Goal: Check status: Check status

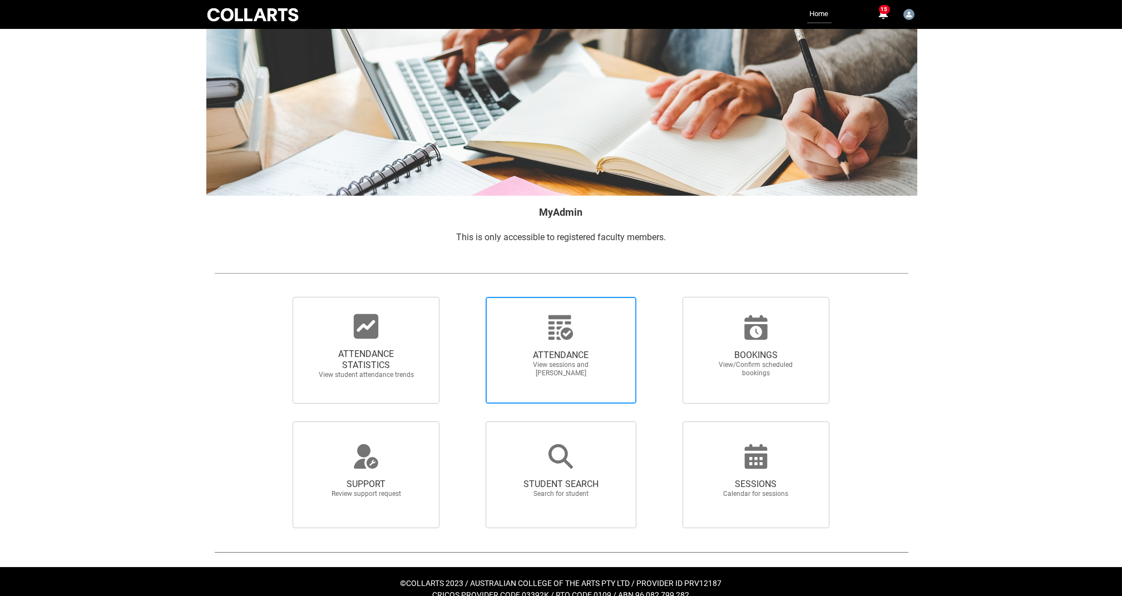
click at [527, 347] on span "ATTENDANCE View sessions and [PERSON_NAME]" at bounding box center [560, 364] width 107 height 46
click at [467, 297] on input "ATTENDANCE View sessions and [PERSON_NAME]" at bounding box center [466, 296] width 1 height 1
radio input "true"
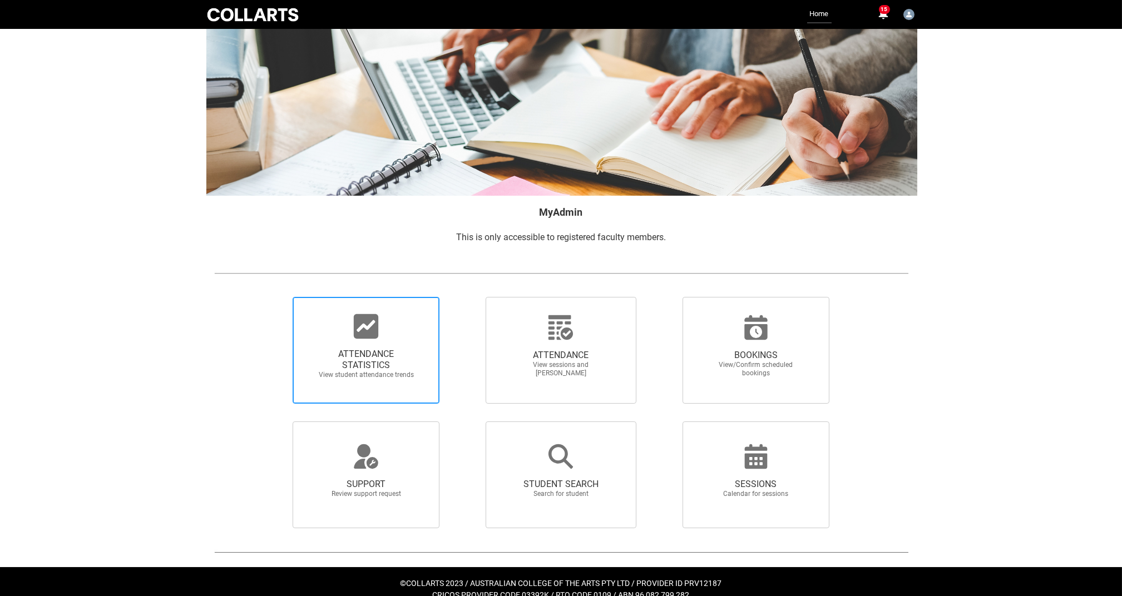
click at [373, 335] on icon at bounding box center [366, 326] width 24 height 24
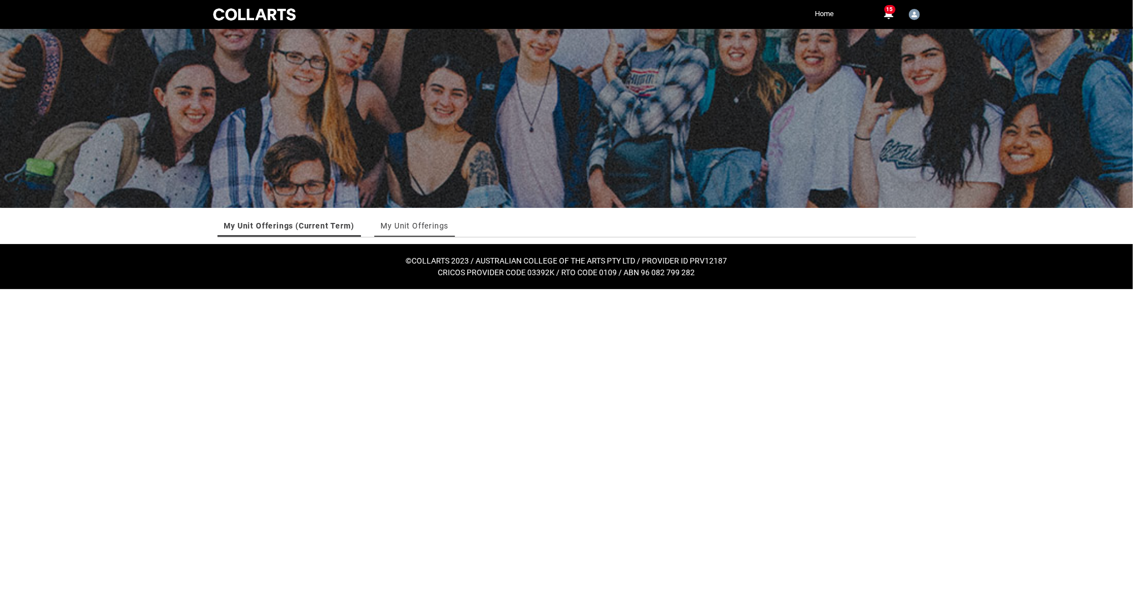
click at [408, 223] on link "My Unit Offerings" at bounding box center [415, 226] width 68 height 22
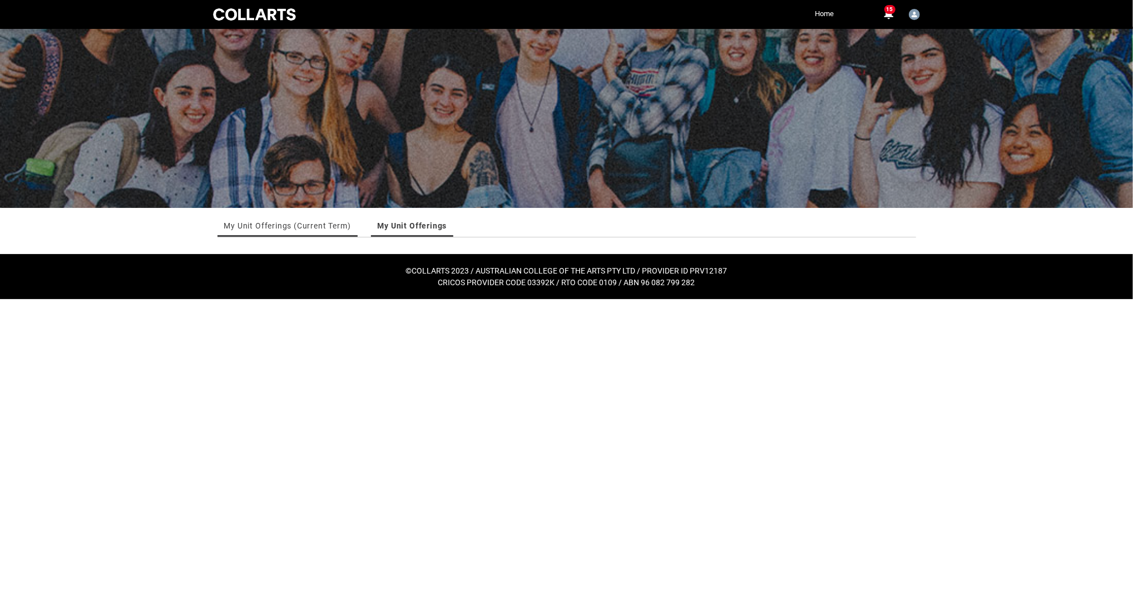
click at [264, 229] on link "My Unit Offerings (Current Term)" at bounding box center [287, 226] width 127 height 22
